Goal: Task Accomplishment & Management: Manage account settings

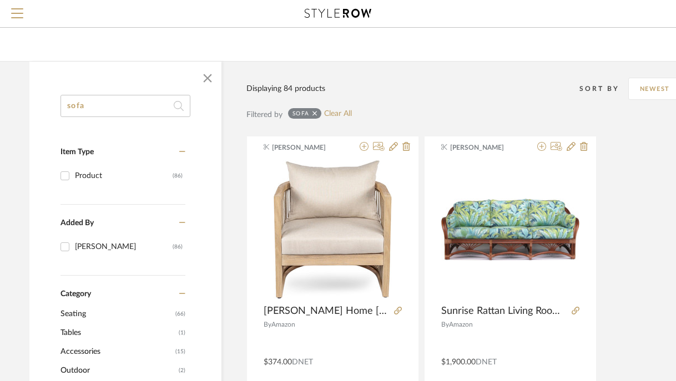
scroll to position [0, 12]
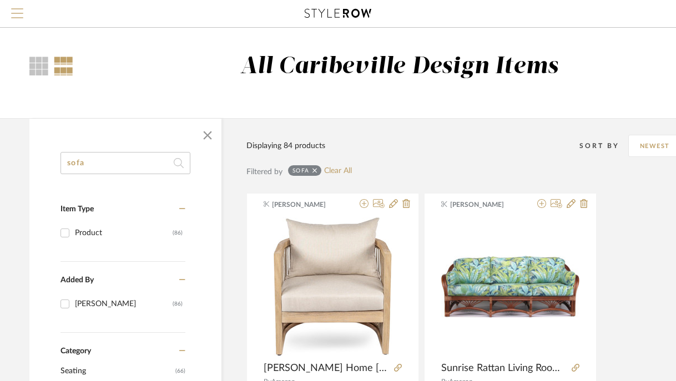
click at [18, 14] on span "Menu" at bounding box center [17, 16] width 12 height 17
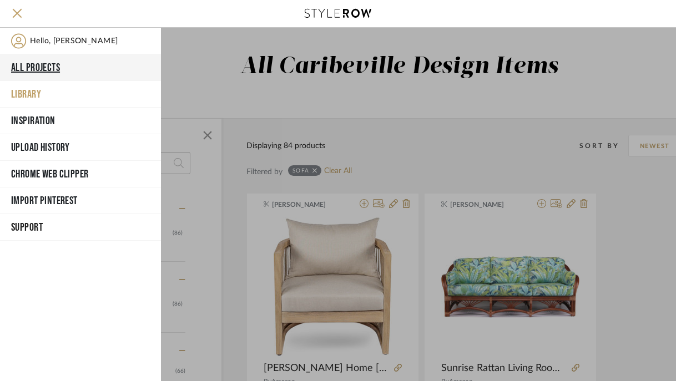
click at [35, 74] on button "All Projects" at bounding box center [80, 67] width 161 height 27
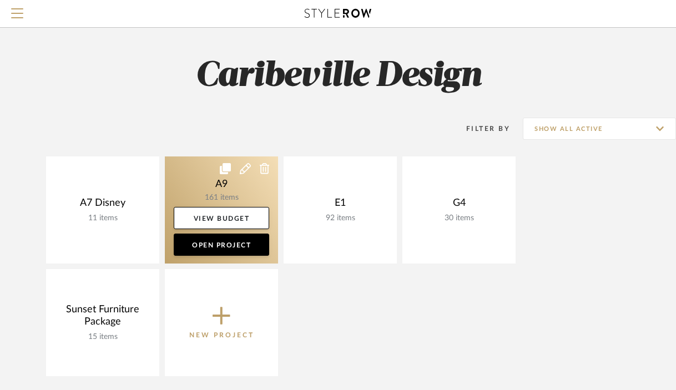
click at [224, 192] on link at bounding box center [221, 210] width 113 height 107
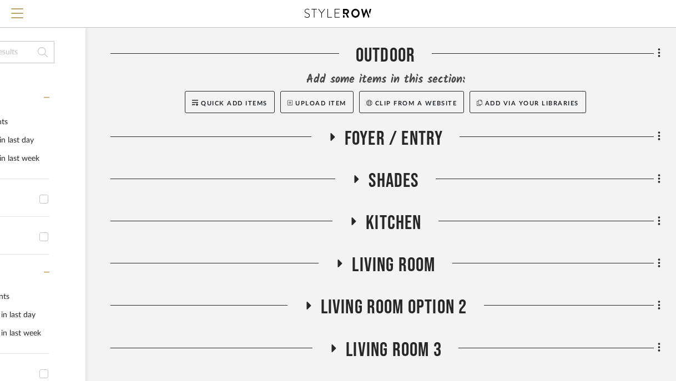
scroll to position [186, 123]
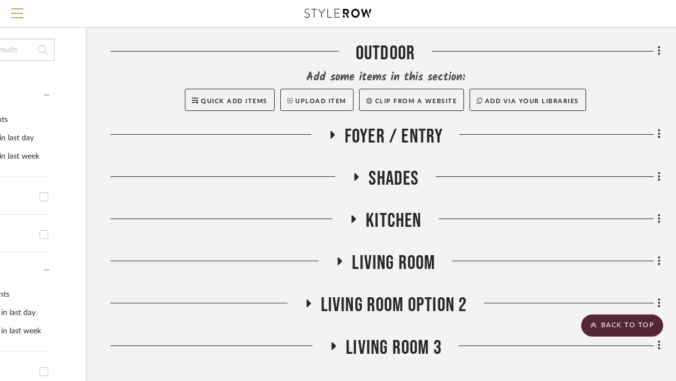
click at [333, 134] on icon at bounding box center [332, 135] width 4 height 8
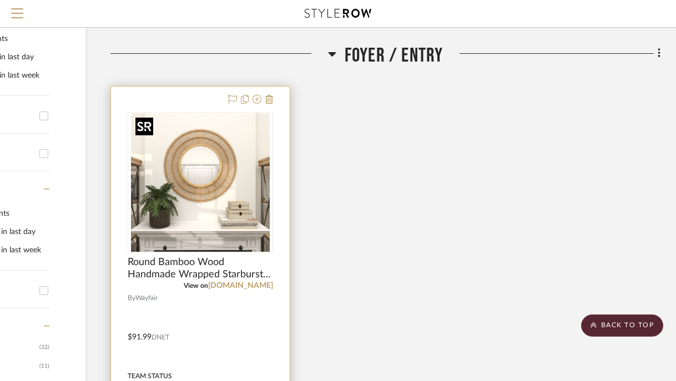
scroll to position [260, 123]
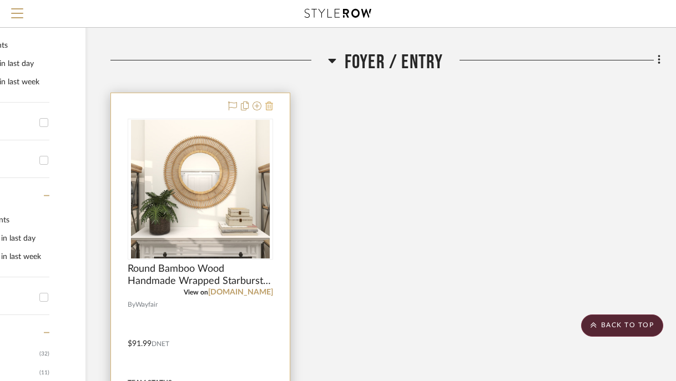
click at [270, 110] on icon at bounding box center [269, 106] width 8 height 9
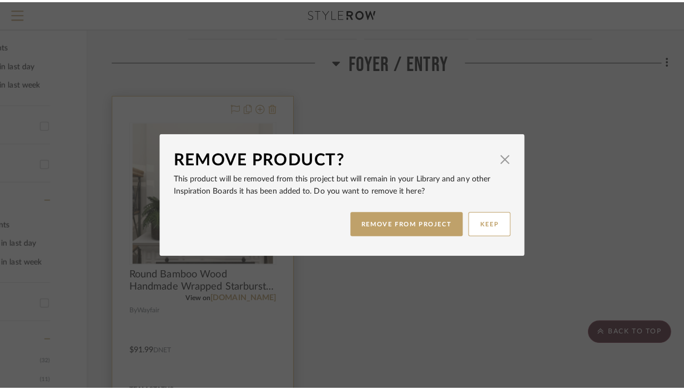
scroll to position [0, 0]
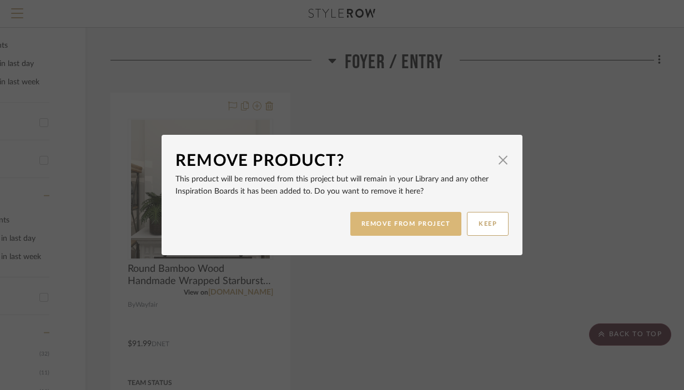
click at [391, 222] on button "REMOVE FROM PROJECT" at bounding box center [406, 224] width 112 height 24
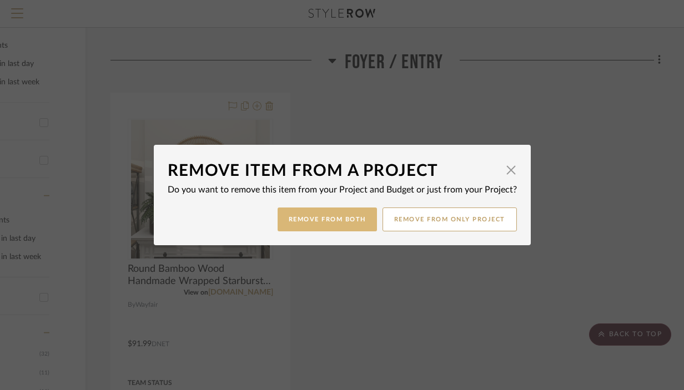
click at [348, 227] on button "Remove from Both" at bounding box center [327, 220] width 99 height 24
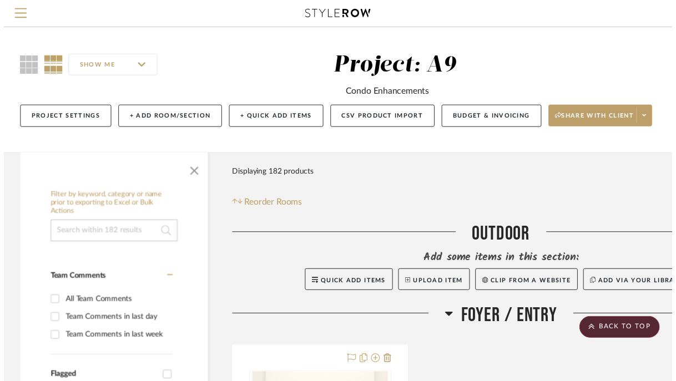
scroll to position [260, 123]
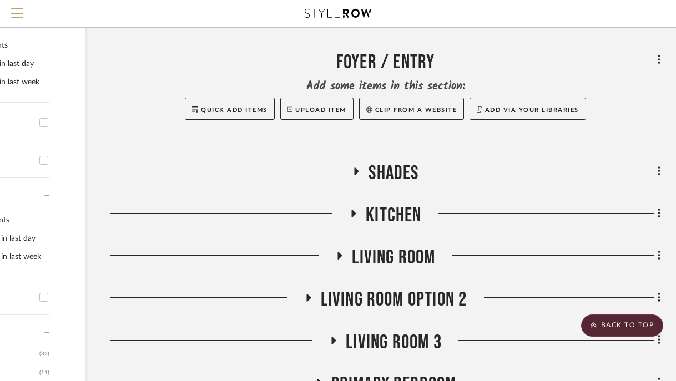
click at [356, 173] on icon at bounding box center [357, 172] width 4 height 8
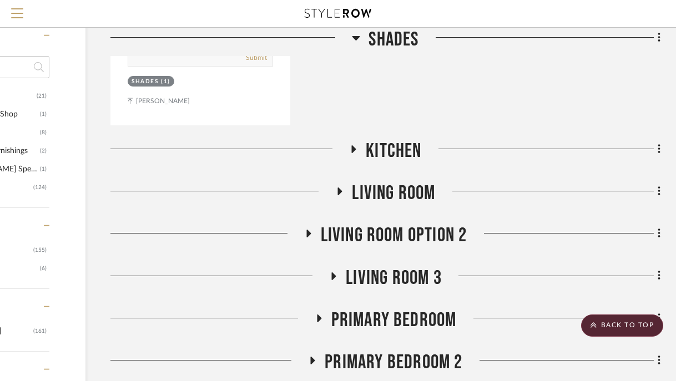
scroll to position [830, 121]
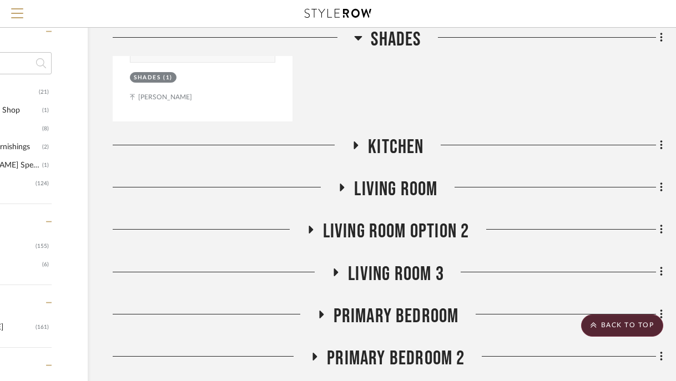
click at [358, 142] on icon at bounding box center [355, 146] width 13 height 8
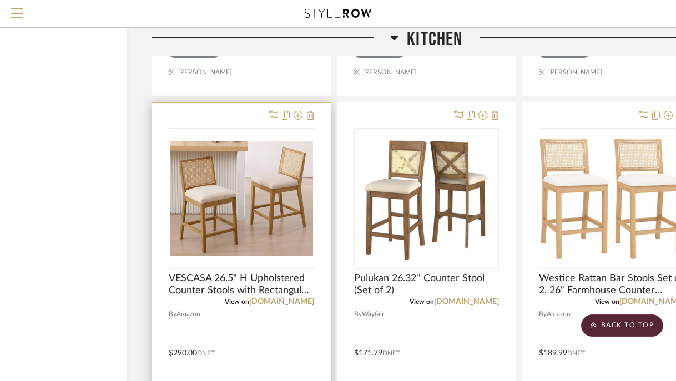
scroll to position [1399, 82]
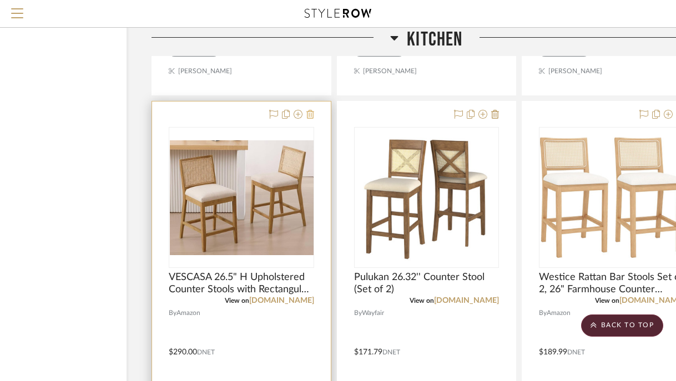
click at [312, 116] on icon at bounding box center [311, 114] width 8 height 9
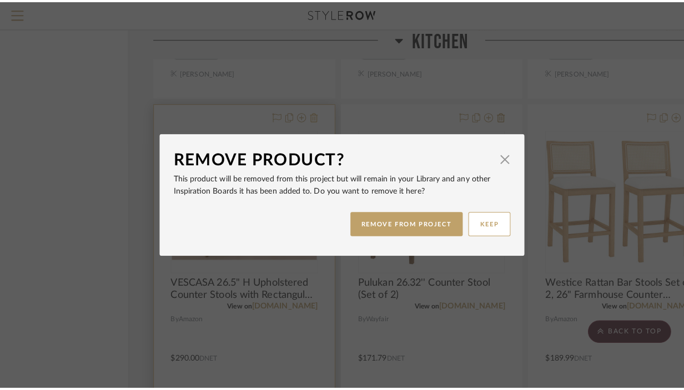
scroll to position [0, 0]
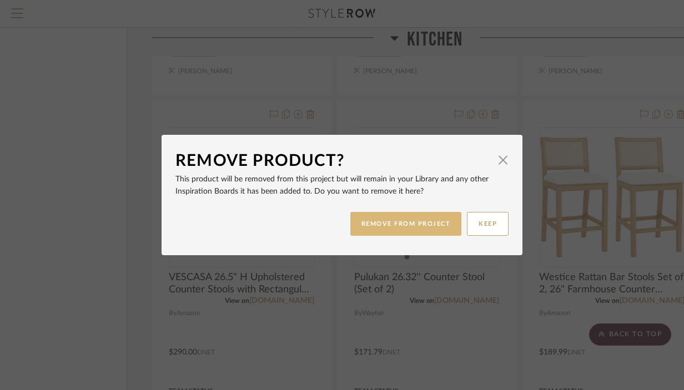
click at [394, 220] on button "REMOVE FROM PROJECT" at bounding box center [406, 224] width 112 height 24
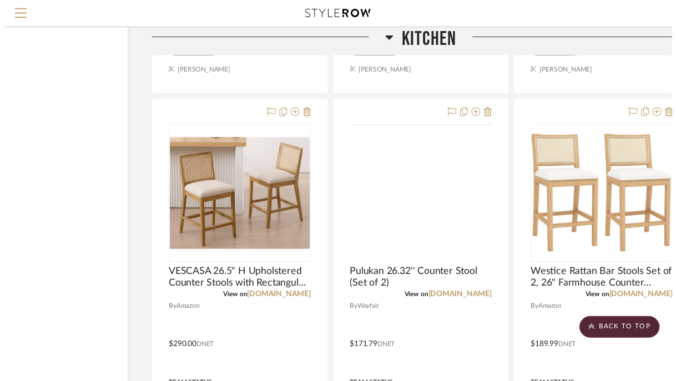
scroll to position [1399, 82]
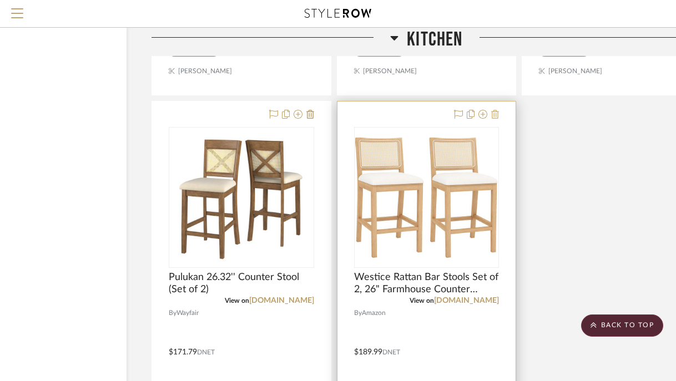
click at [494, 115] on icon at bounding box center [495, 114] width 8 height 9
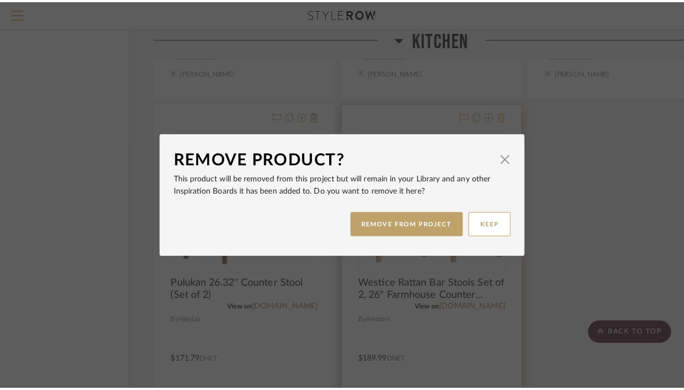
scroll to position [0, 0]
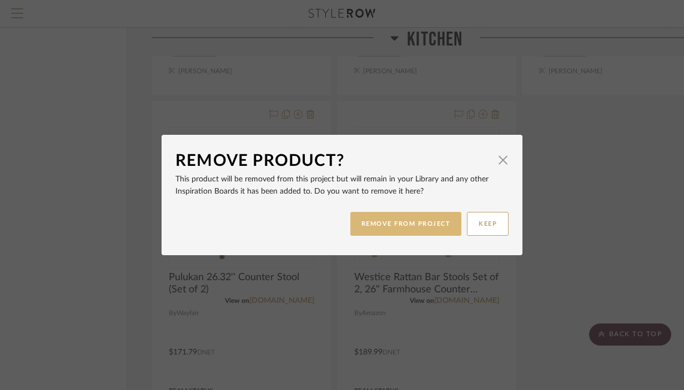
click at [415, 224] on button "REMOVE FROM PROJECT" at bounding box center [406, 224] width 112 height 24
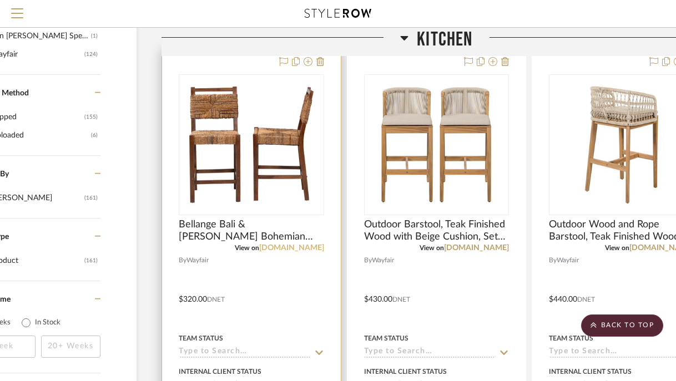
scroll to position [958, 72]
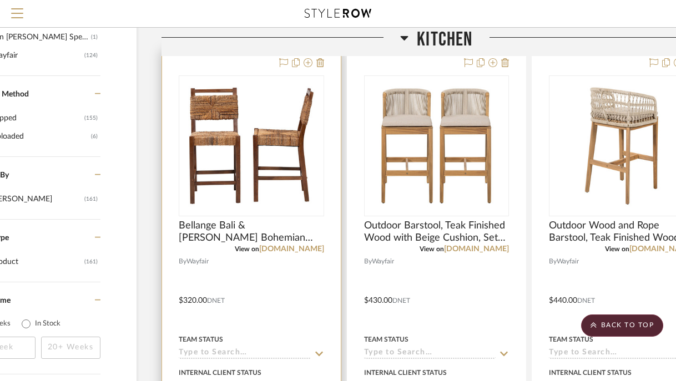
click at [324, 61] on div at bounding box center [251, 293] width 179 height 486
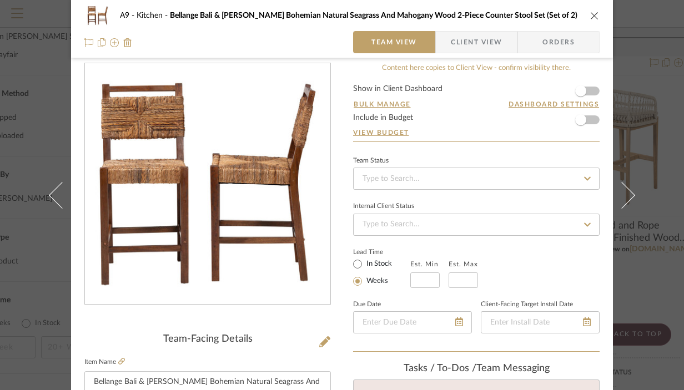
scroll to position [18, 0]
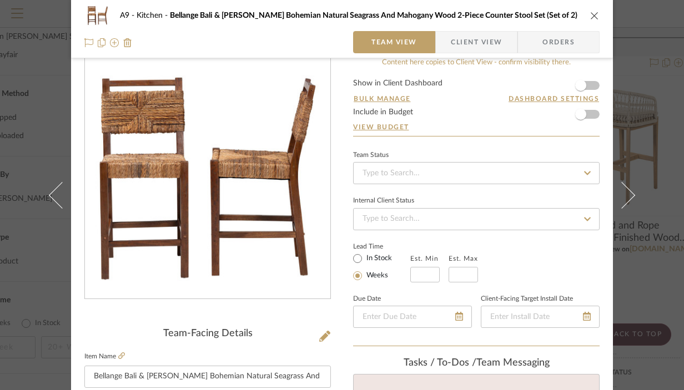
click at [590, 16] on icon "close" at bounding box center [594, 15] width 9 height 9
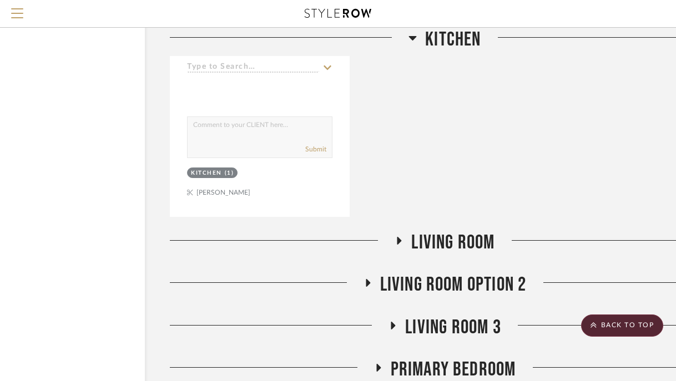
scroll to position [1783, 64]
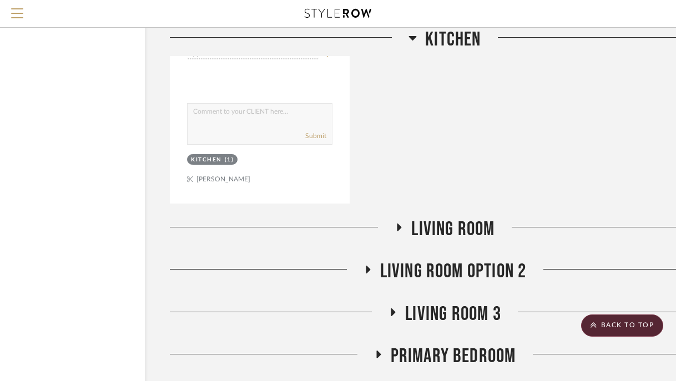
click at [400, 224] on icon at bounding box center [399, 228] width 13 height 8
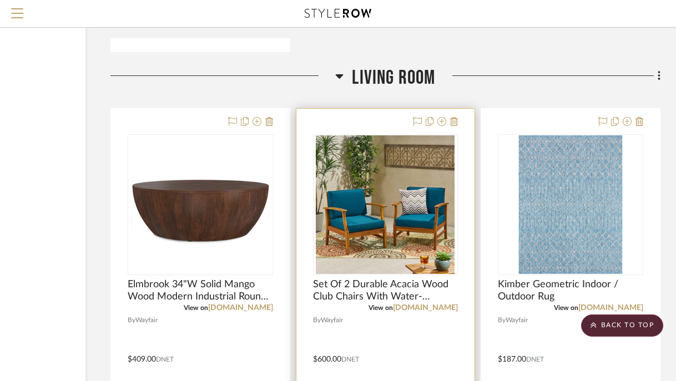
scroll to position [1936, 123]
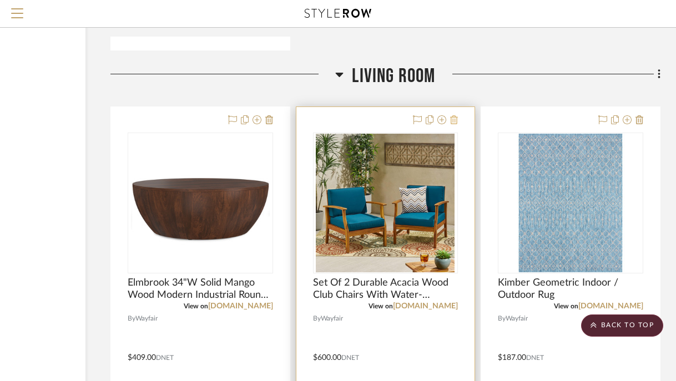
click at [454, 119] on icon at bounding box center [454, 120] width 8 height 9
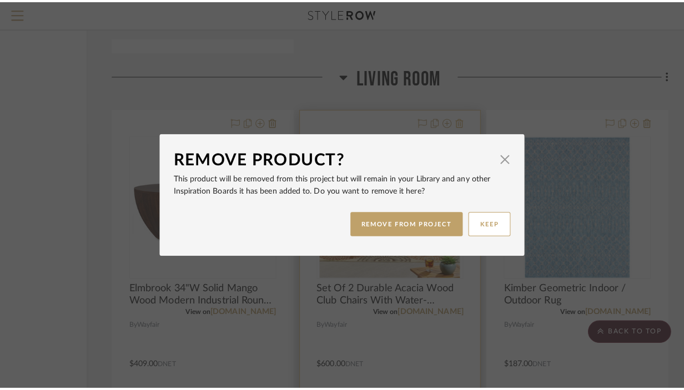
scroll to position [0, 0]
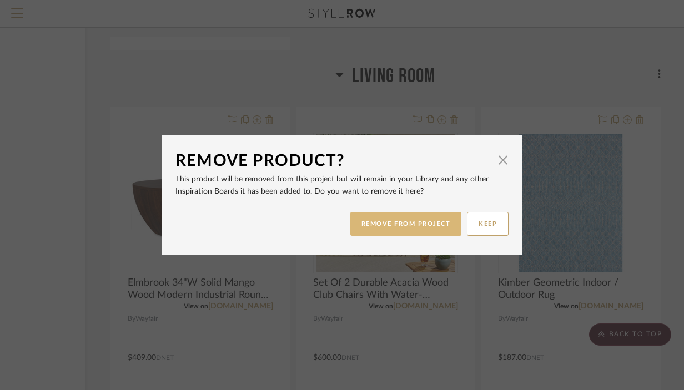
click at [435, 225] on button "REMOVE FROM PROJECT" at bounding box center [406, 224] width 112 height 24
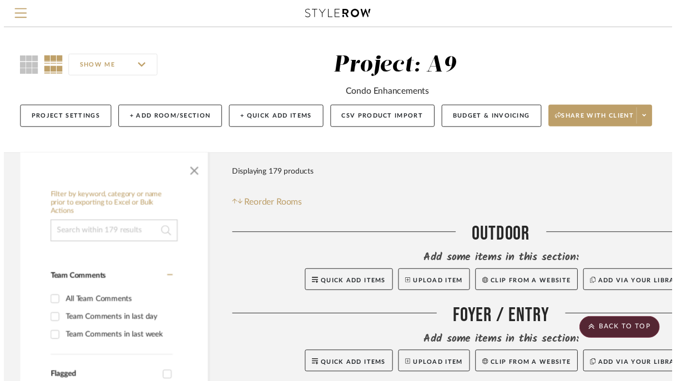
scroll to position [1936, 123]
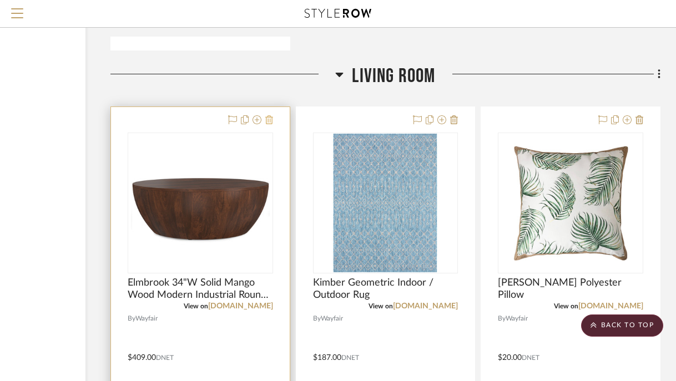
click at [268, 117] on icon at bounding box center [269, 120] width 8 height 9
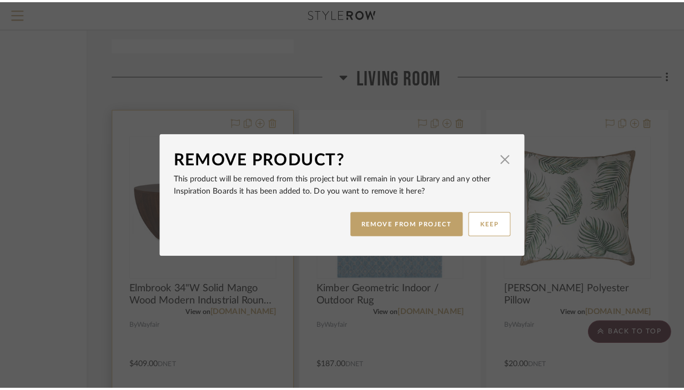
scroll to position [0, 0]
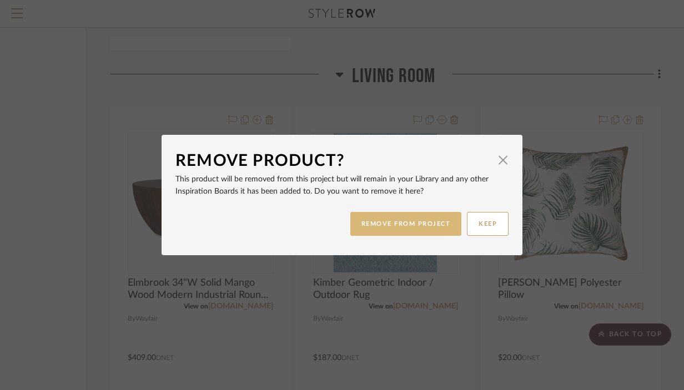
click at [386, 225] on button "REMOVE FROM PROJECT" at bounding box center [406, 224] width 112 height 24
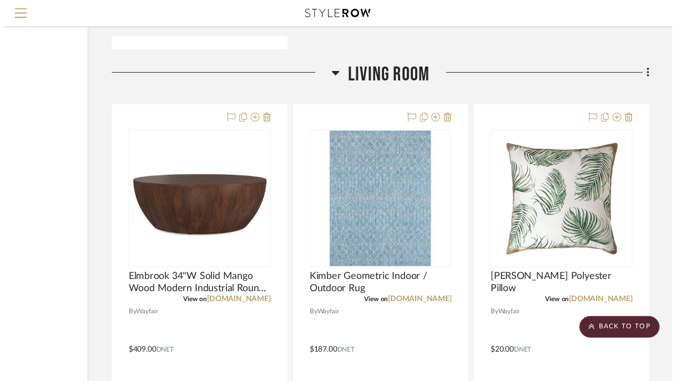
scroll to position [1936, 123]
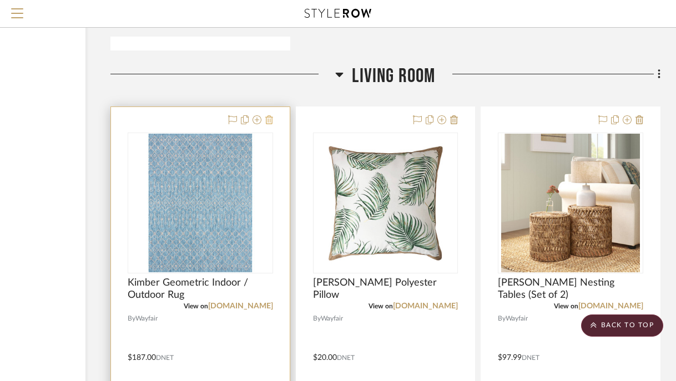
click at [273, 123] on icon at bounding box center [269, 120] width 8 height 9
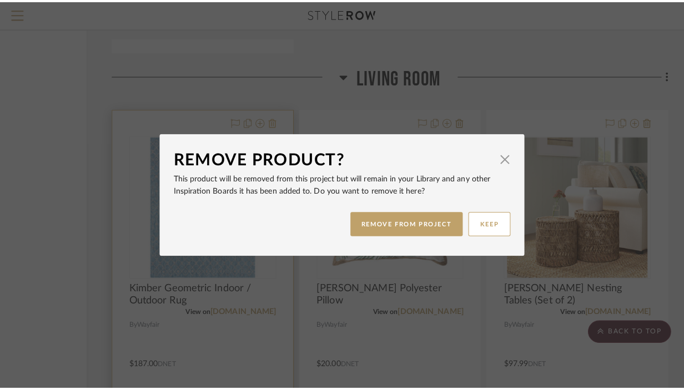
scroll to position [0, 0]
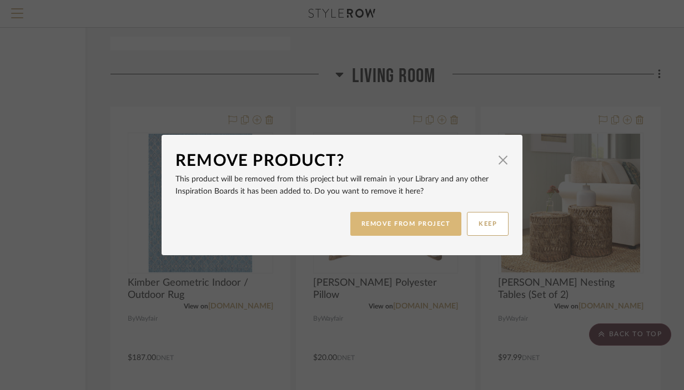
click at [366, 225] on button "REMOVE FROM PROJECT" at bounding box center [406, 224] width 112 height 24
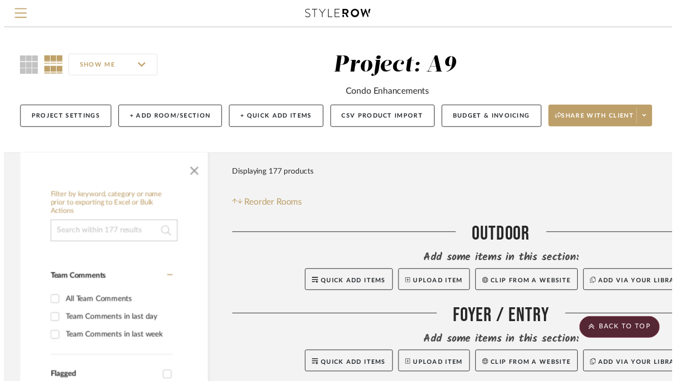
scroll to position [1936, 123]
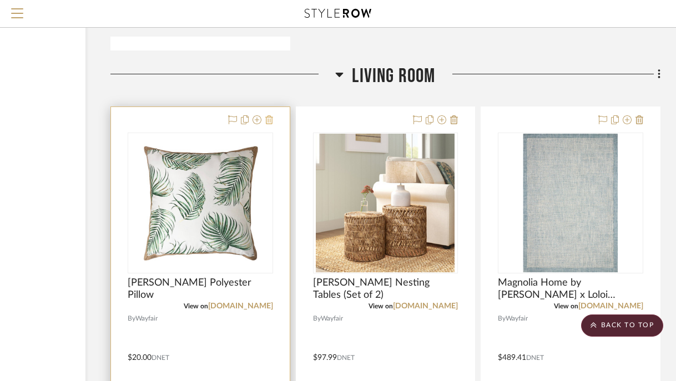
click at [271, 119] on icon at bounding box center [269, 120] width 8 height 9
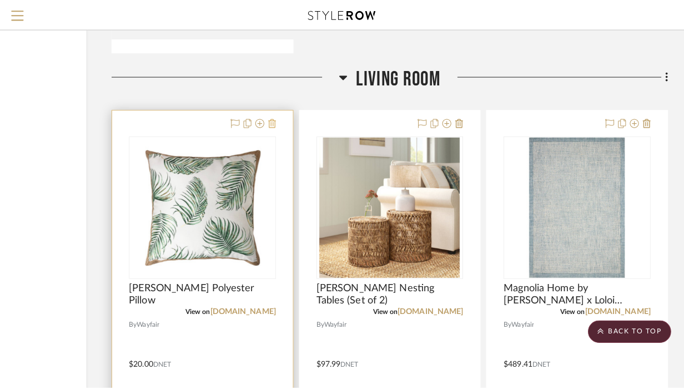
scroll to position [0, 0]
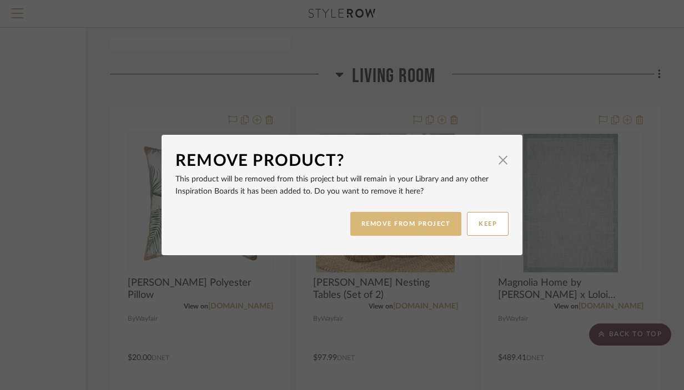
click at [398, 218] on button "REMOVE FROM PROJECT" at bounding box center [406, 224] width 112 height 24
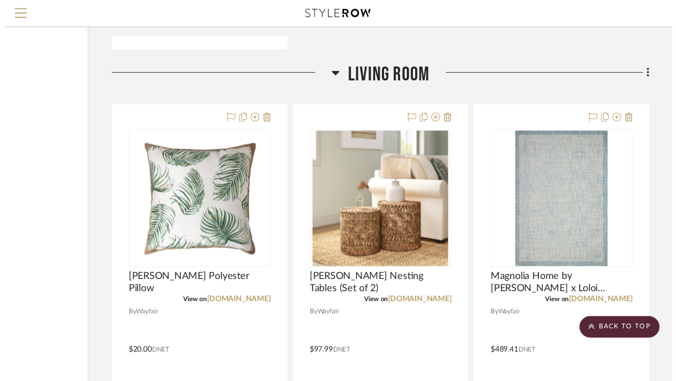
scroll to position [1936, 123]
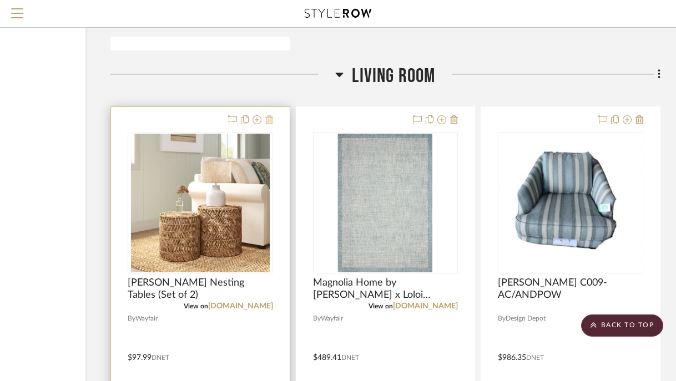
click at [272, 123] on icon at bounding box center [269, 120] width 8 height 9
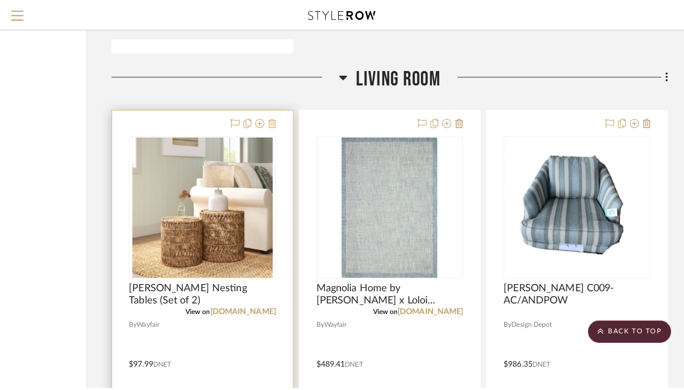
scroll to position [0, 0]
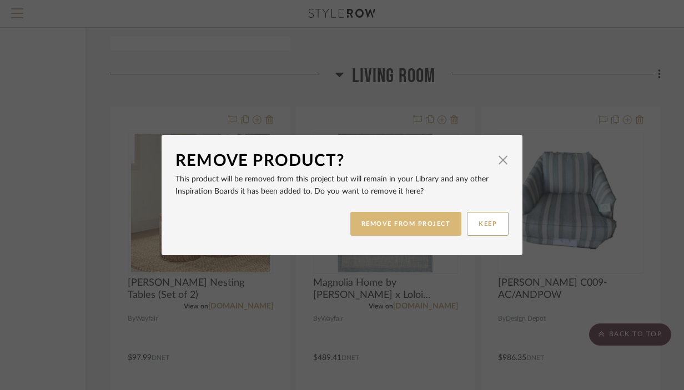
click at [370, 220] on button "REMOVE FROM PROJECT" at bounding box center [406, 224] width 112 height 24
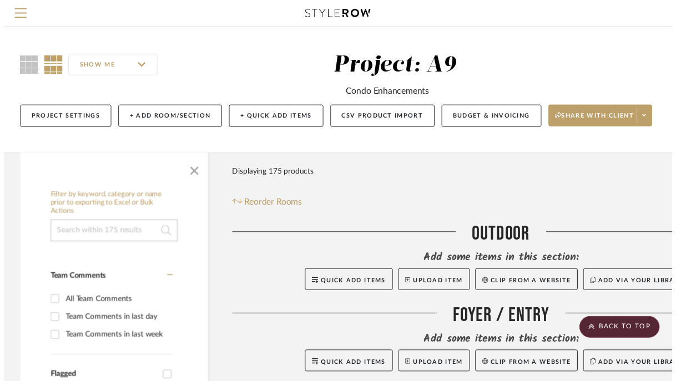
scroll to position [1936, 123]
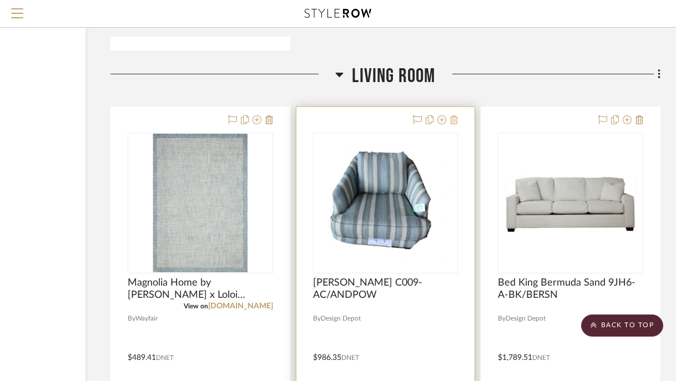
click at [452, 122] on icon at bounding box center [454, 120] width 8 height 9
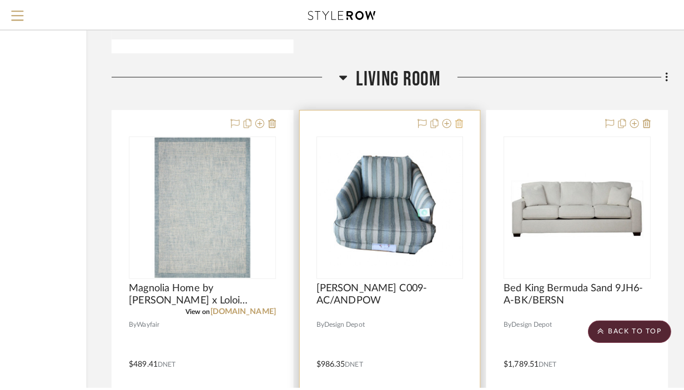
scroll to position [0, 0]
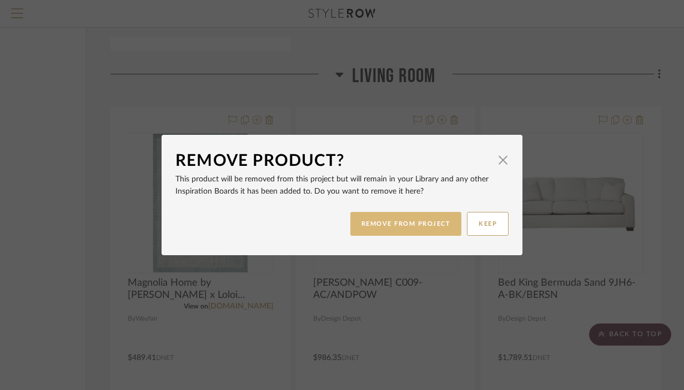
click at [429, 225] on button "REMOVE FROM PROJECT" at bounding box center [406, 224] width 112 height 24
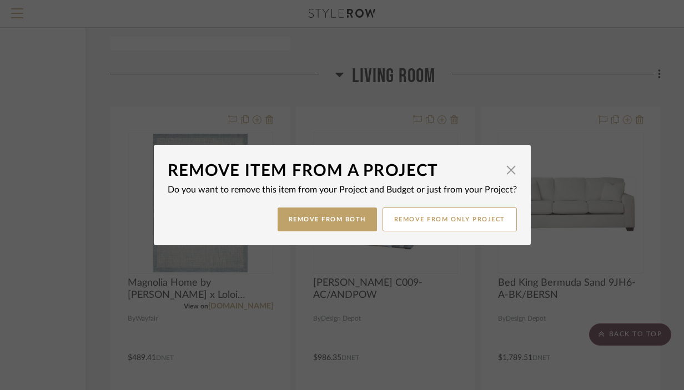
click at [273, 124] on div "Remove Item From a Project × Do you want to remove this item from your Project …" at bounding box center [342, 195] width 684 height 390
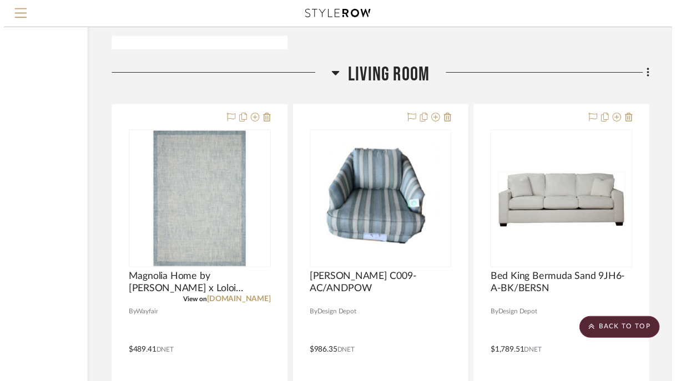
scroll to position [1936, 123]
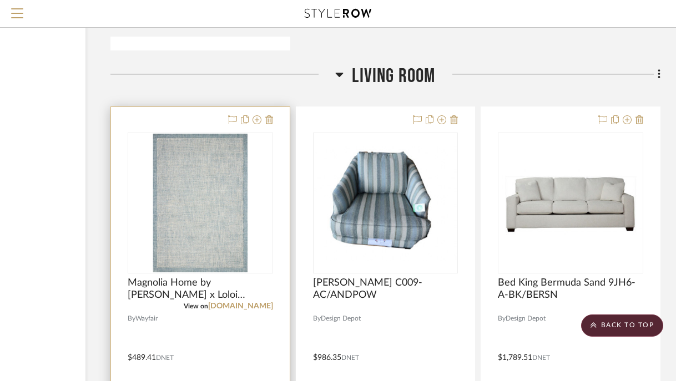
click at [273, 120] on div at bounding box center [200, 350] width 179 height 486
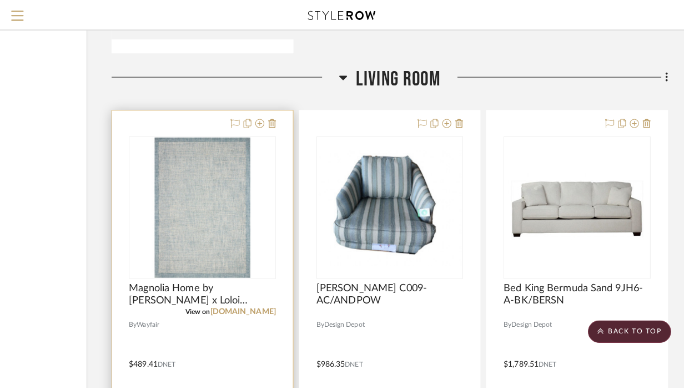
scroll to position [0, 0]
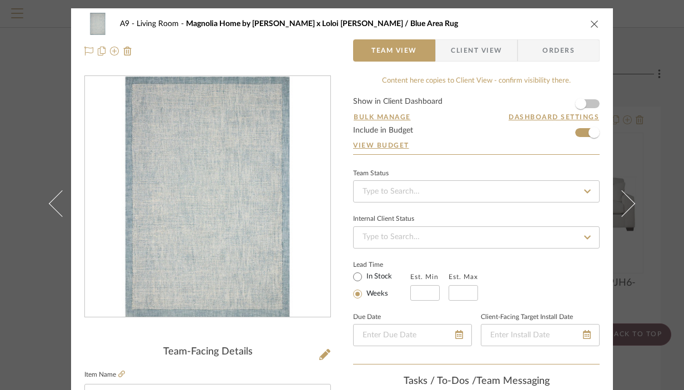
click at [590, 22] on icon "close" at bounding box center [594, 23] width 9 height 9
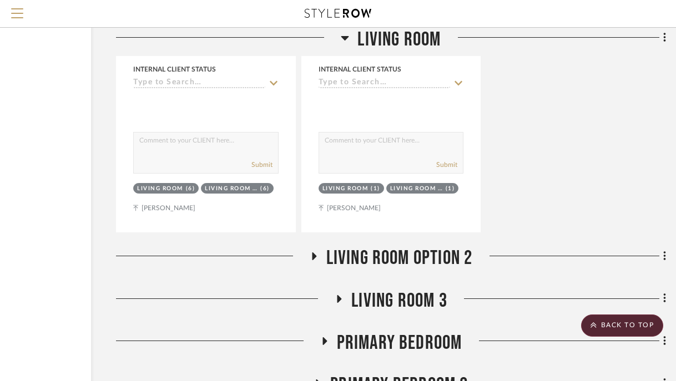
scroll to position [2800, 118]
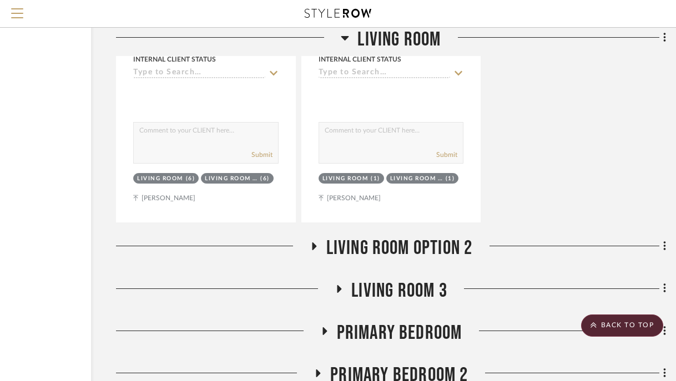
click at [314, 247] on icon at bounding box center [313, 247] width 13 height 8
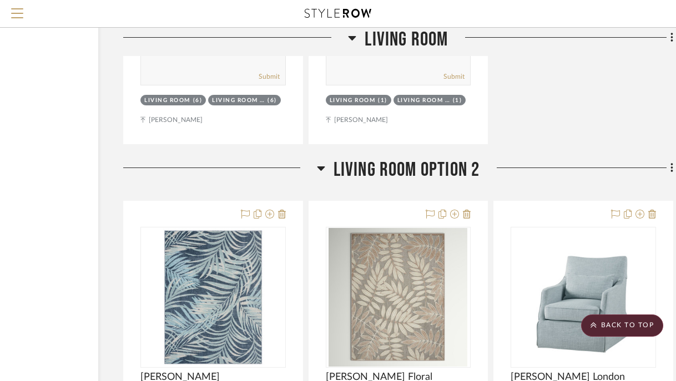
scroll to position [2880, 111]
